Goal: Book appointment/travel/reservation

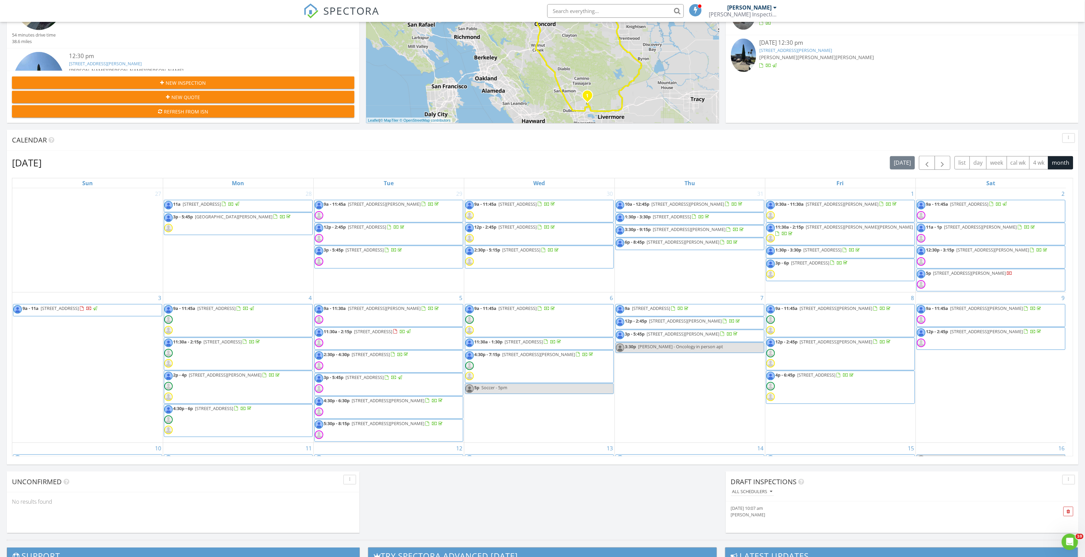
scroll to position [635, 1099]
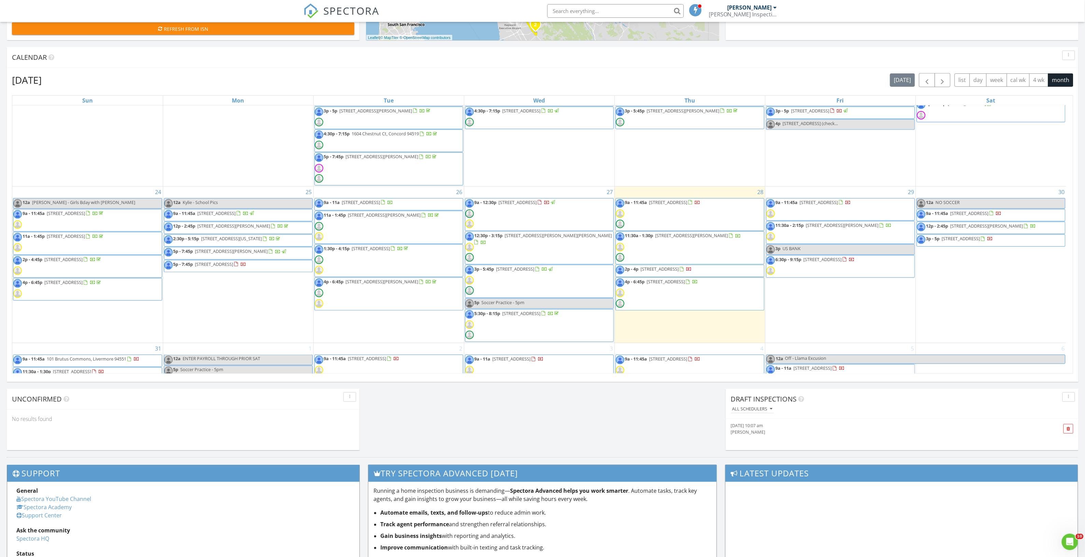
scroll to position [512, 0]
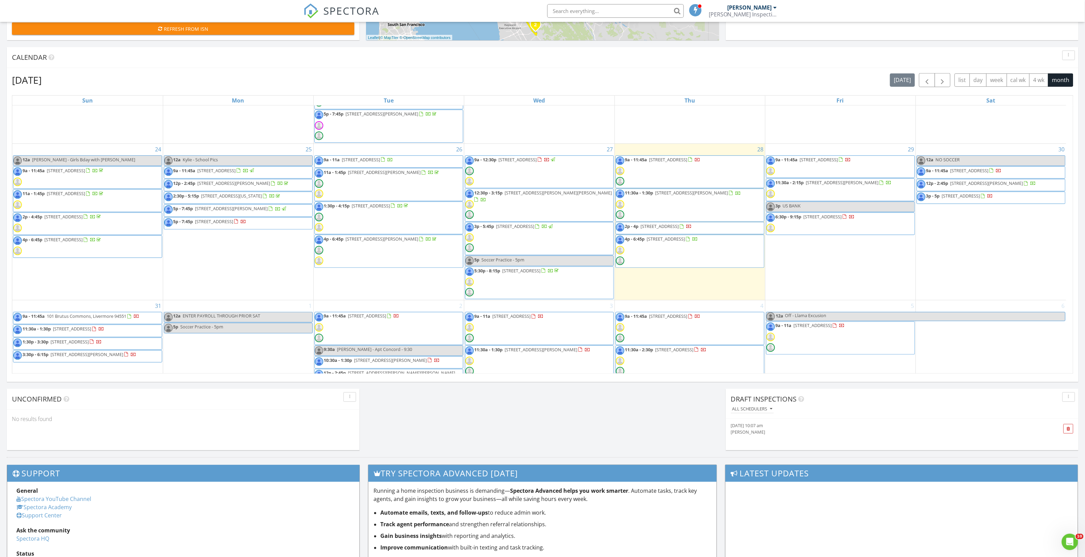
drag, startPoint x: 657, startPoint y: 231, endPoint x: 657, endPoint y: 235, distance: 4.4
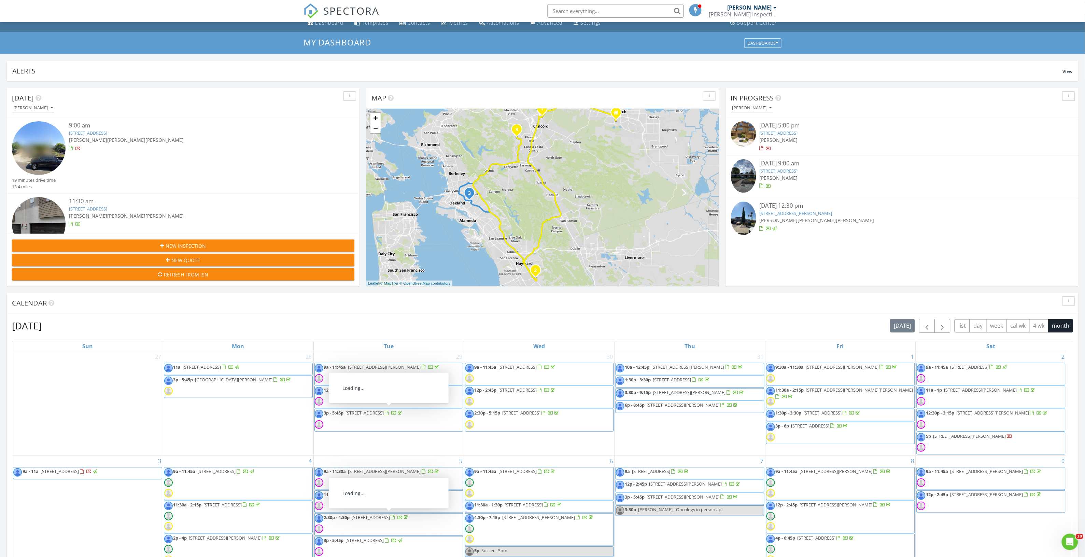
scroll to position [0, 0]
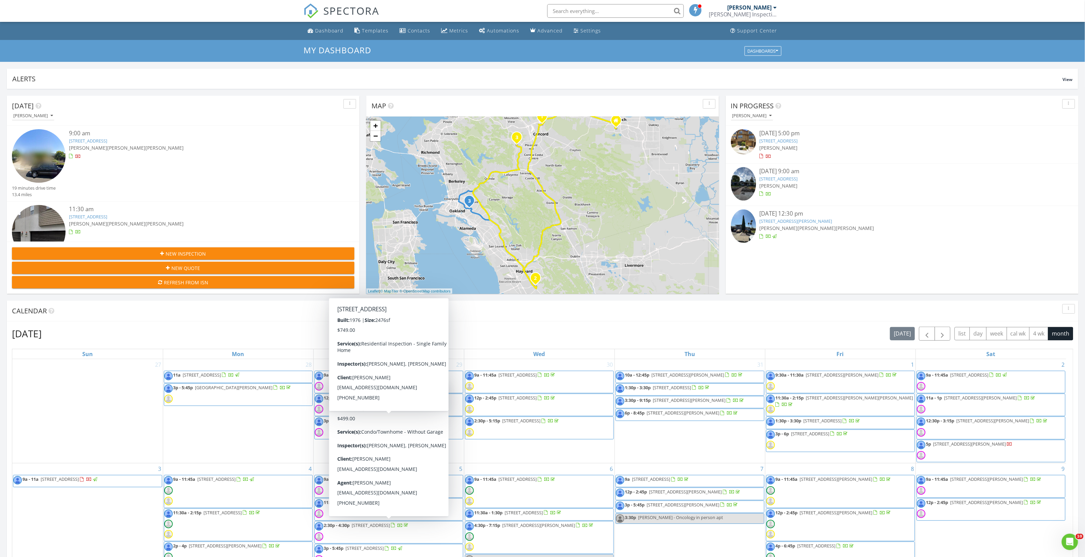
click at [301, 315] on div "Calendar" at bounding box center [538, 311] width 1052 height 10
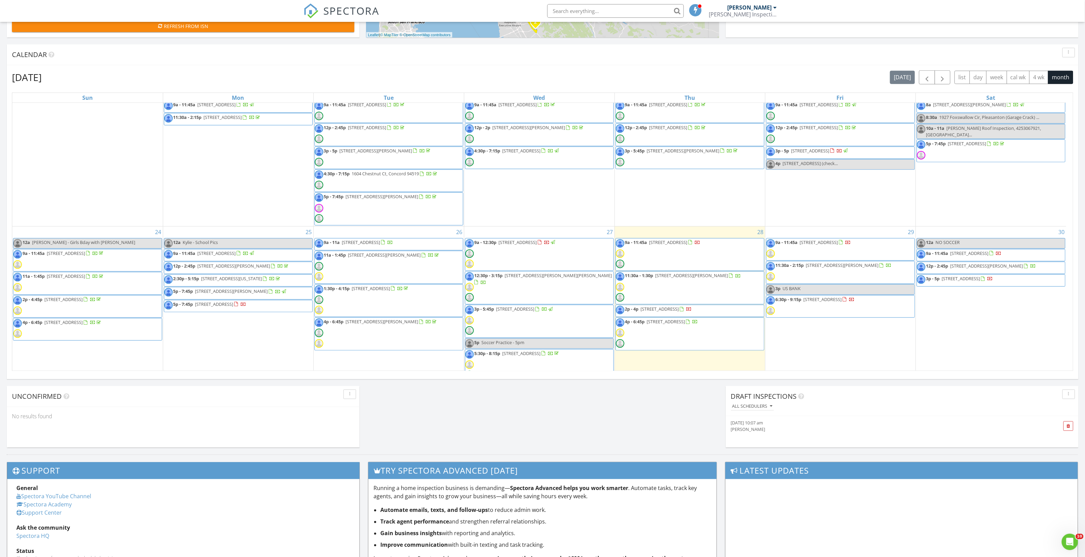
scroll to position [470, 0]
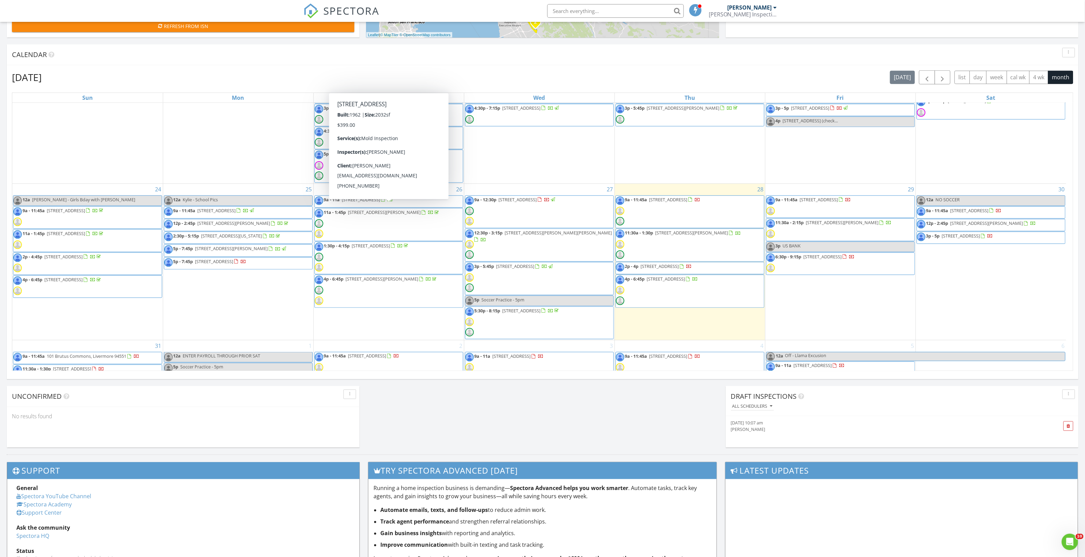
click at [446, 206] on link "9a - 11a 319 Los Felicas Ave, Walnut Creek 94598" at bounding box center [389, 201] width 149 height 12
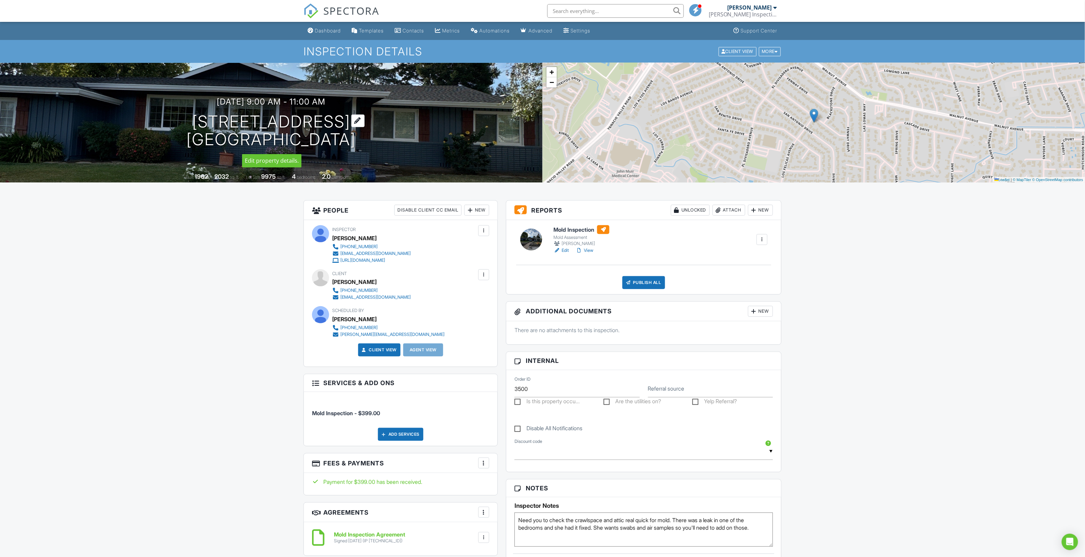
drag, startPoint x: 141, startPoint y: 124, endPoint x: 354, endPoint y: 122, distance: 213.8
click at [354, 122] on div "08/26/2025 9:00 am - 11:00 am 319 Los Felicas Ave Walnut Creek, CA 94598" at bounding box center [271, 123] width 543 height 52
copy h1 "319 Los Felicas Ave"
click at [361, 10] on span "SPECTORA" at bounding box center [351, 10] width 56 height 14
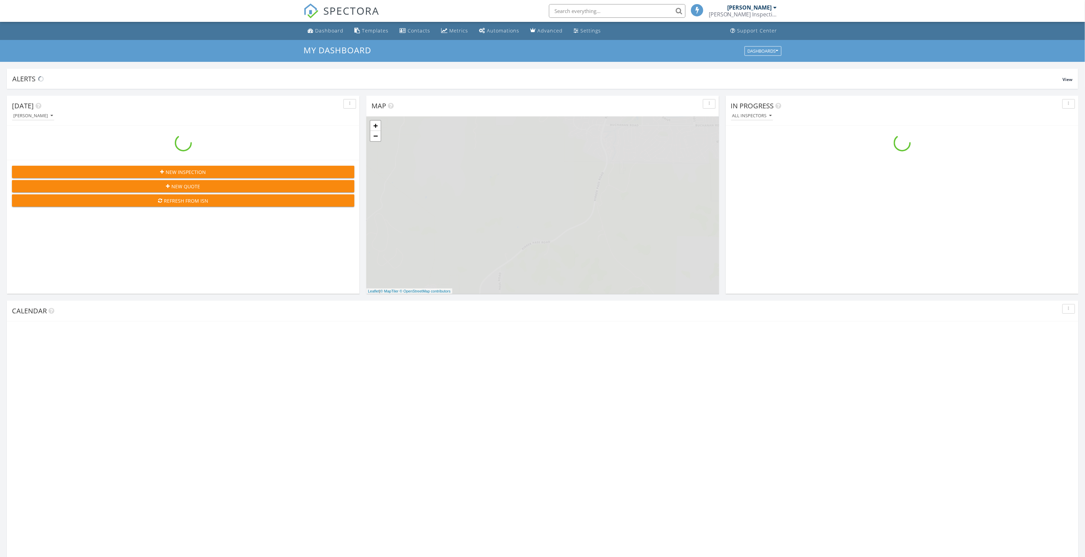
scroll to position [635, 1099]
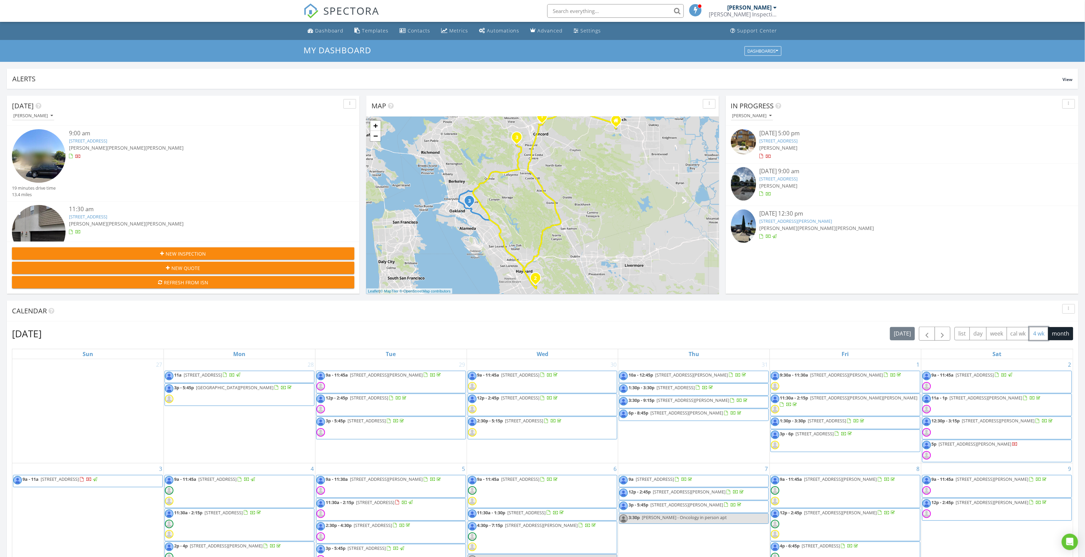
click at [1042, 337] on button "4 wk" at bounding box center [1039, 333] width 19 height 13
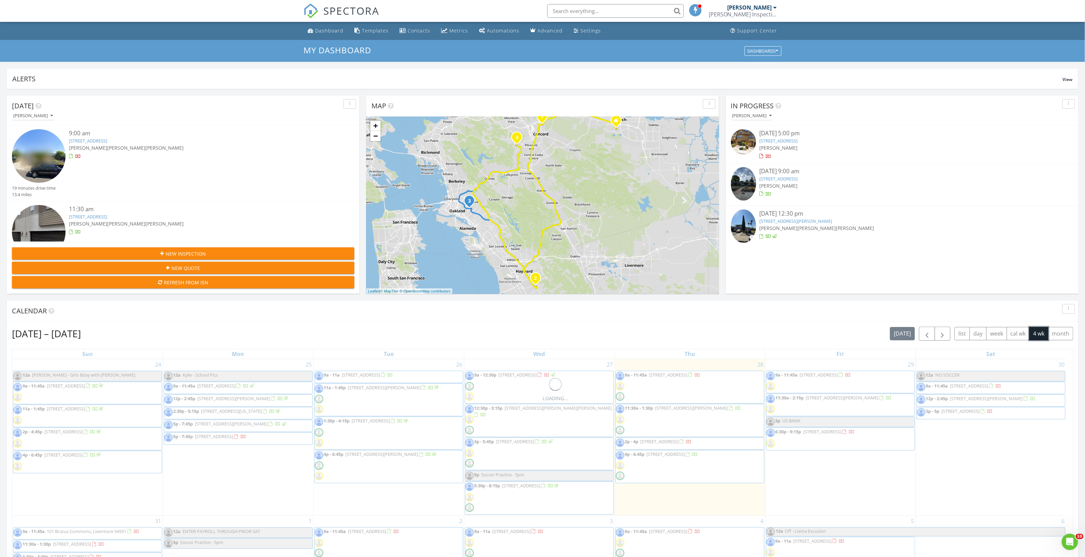
scroll to position [0, 0]
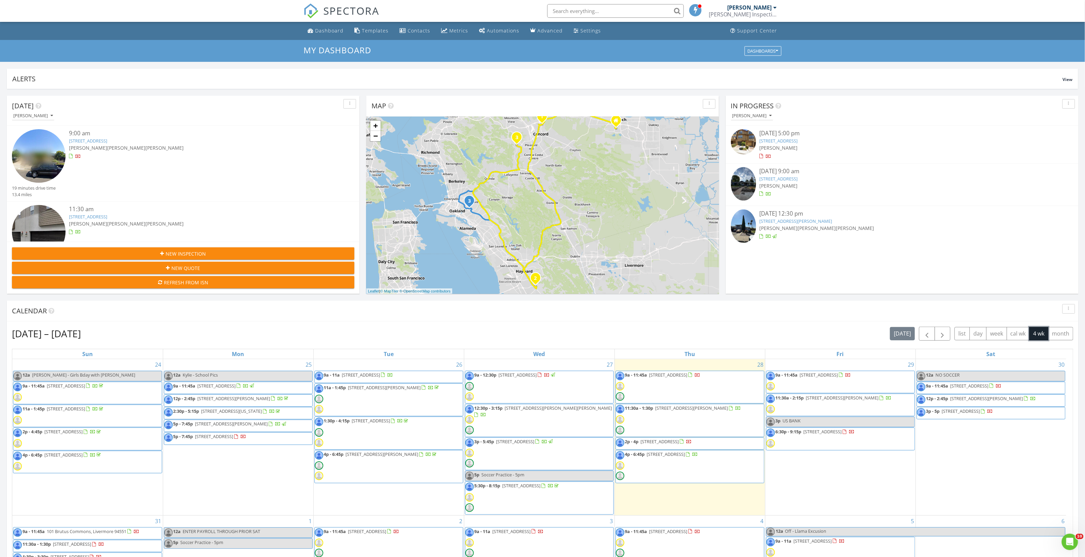
click at [679, 442] on span "801 Longridge Rd, Oakland 94610" at bounding box center [660, 441] width 38 height 6
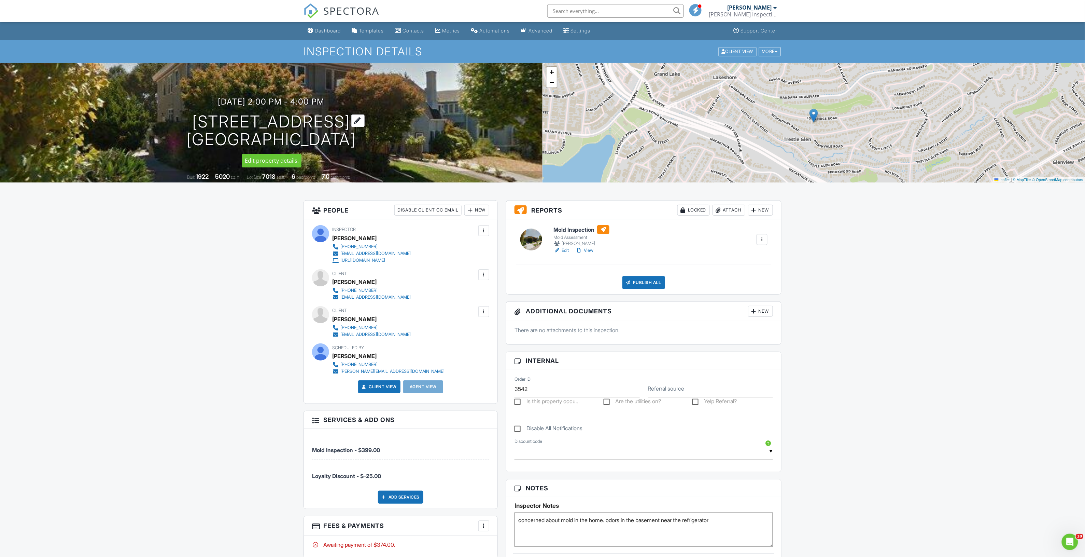
drag, startPoint x: 205, startPoint y: 120, endPoint x: 343, endPoint y: 121, distance: 138.0
click at [343, 121] on div "08/28/2025 2:00 pm - 4:00 pm 801 Longridge Rd Oakland, CA 94610" at bounding box center [271, 123] width 543 height 52
click at [339, 6] on span "SPECTORA" at bounding box center [351, 10] width 56 height 14
